Goal: Task Accomplishment & Management: Manage account settings

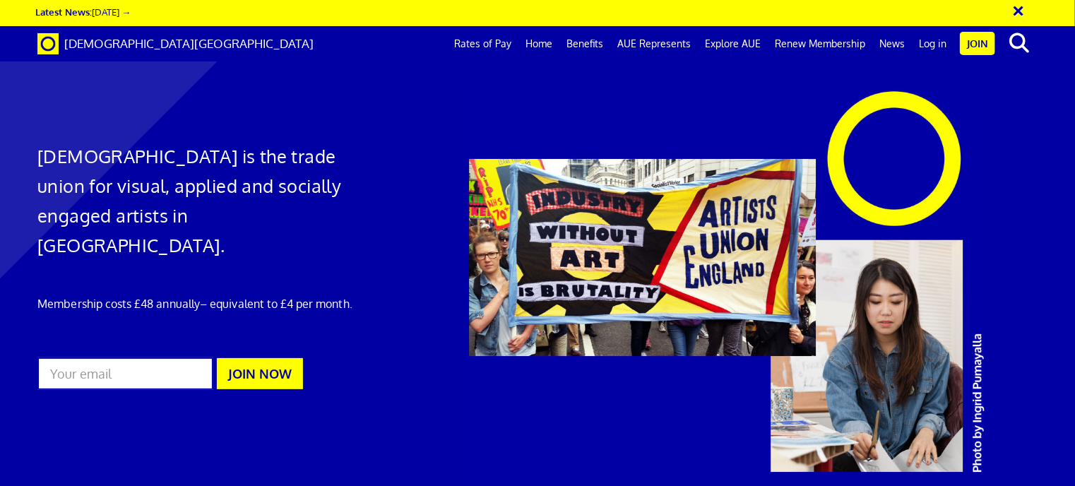
scroll to position [0, 10]
click at [928, 40] on link "Log in" at bounding box center [932, 43] width 42 height 35
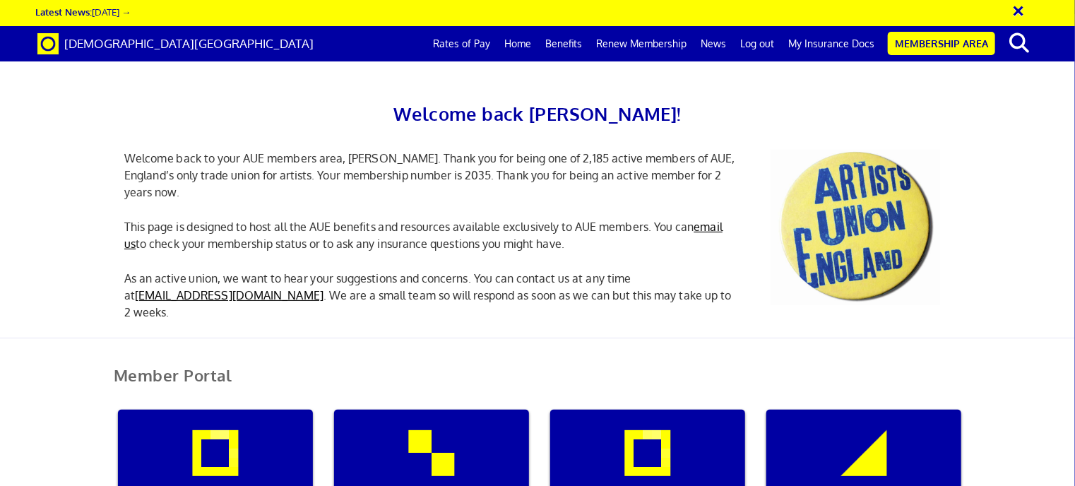
scroll to position [0, 4]
click at [818, 44] on link "My Insurance Docs" at bounding box center [831, 43] width 100 height 35
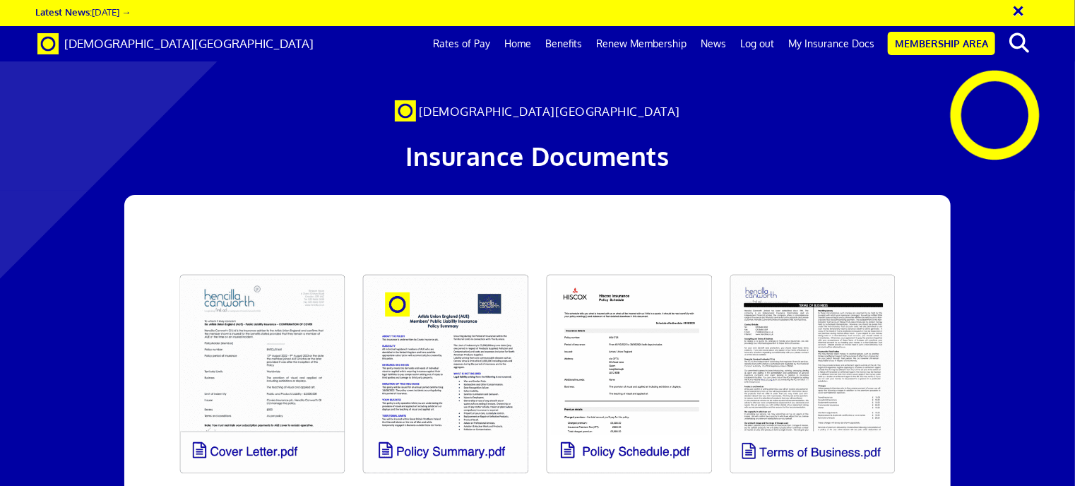
scroll to position [0, 10]
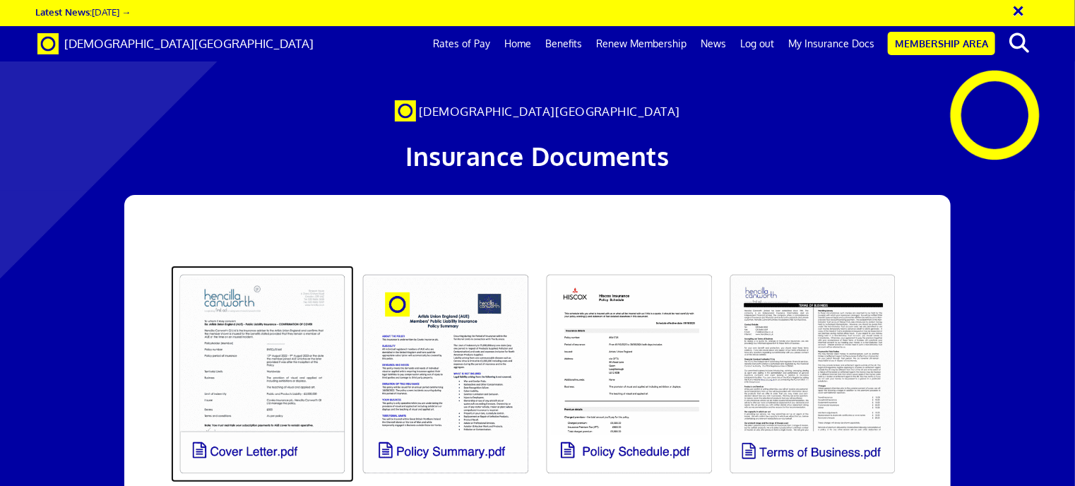
click at [313, 339] on link at bounding box center [263, 373] width 184 height 217
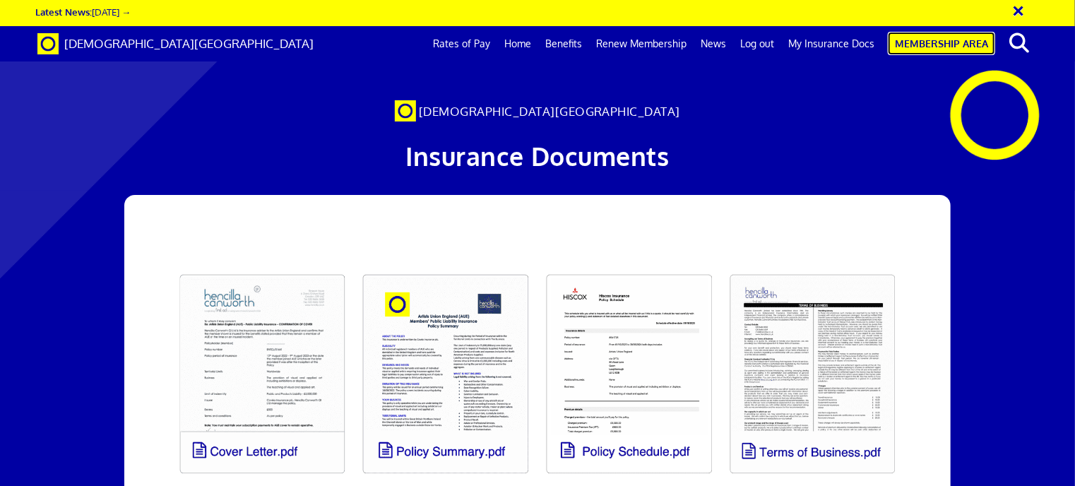
click at [962, 43] on link "Membership Area" at bounding box center [940, 43] width 107 height 23
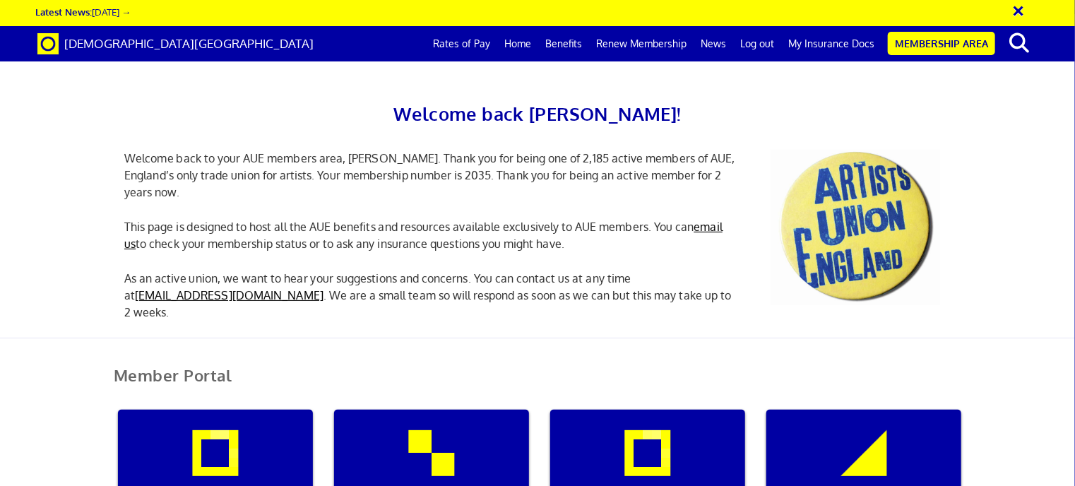
scroll to position [179, 0]
drag, startPoint x: 441, startPoint y: 336, endPoint x: 381, endPoint y: 348, distance: 60.5
click at [381, 409] on div "My insurance documents" at bounding box center [431, 477] width 195 height 136
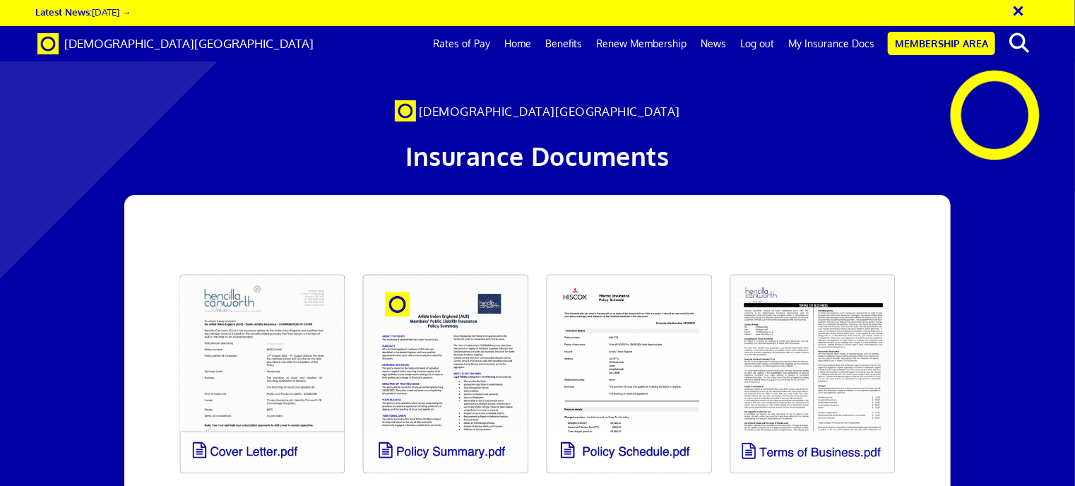
scroll to position [54, 0]
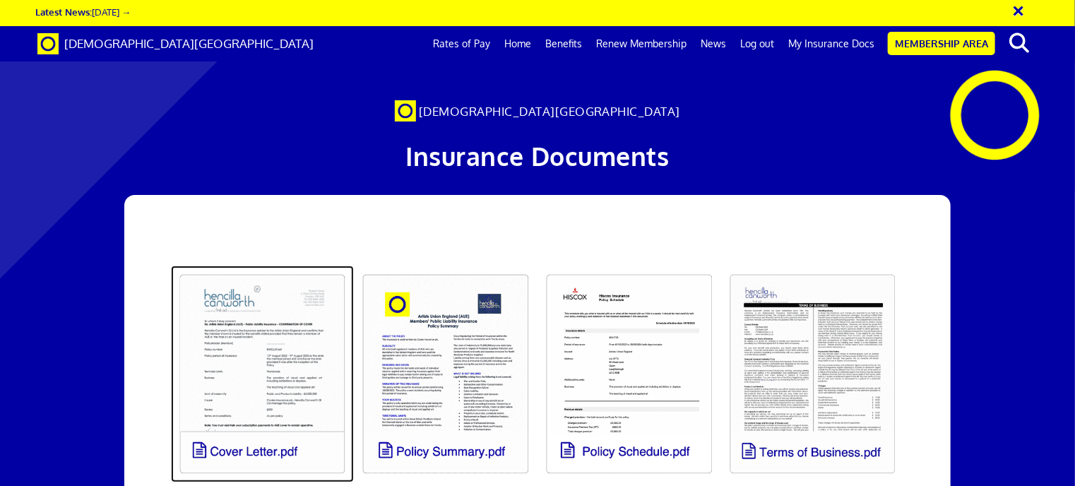
click at [222, 317] on link at bounding box center [263, 373] width 184 height 217
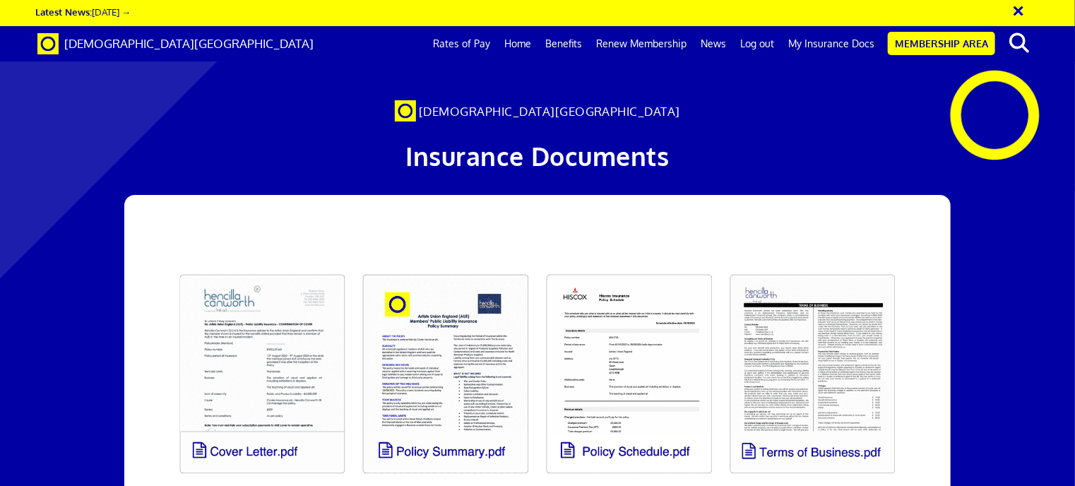
drag, startPoint x: 37, startPoint y: 270, endPoint x: -6, endPoint y: 524, distance: 257.1
